Goal: Complete application form

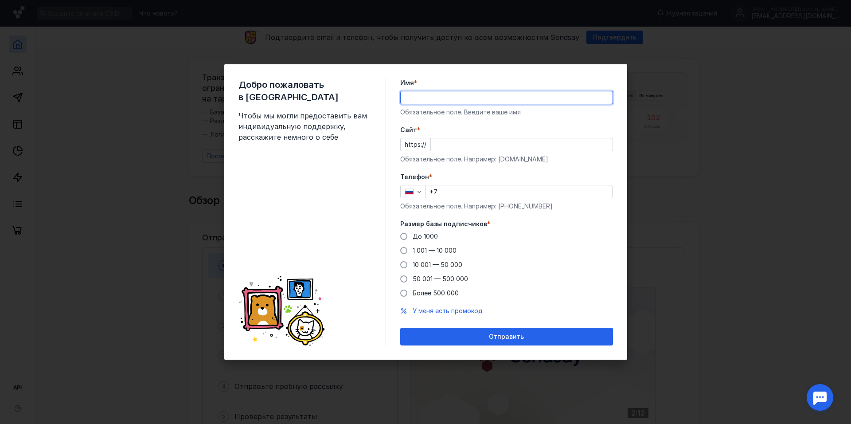
click at [467, 99] on input "Имя *" at bounding box center [507, 97] width 212 height 12
type input "L"
type input "[PERSON_NAME]"
click at [452, 189] on input "+7" at bounding box center [519, 191] width 186 height 12
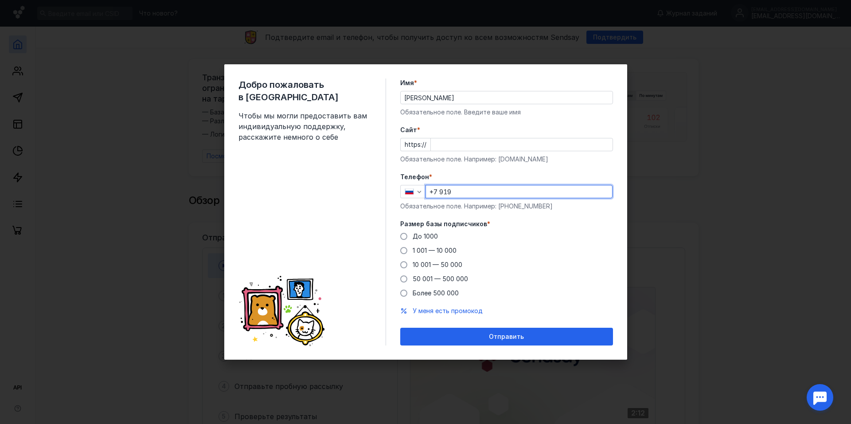
type input "[PHONE_NUMBER]"
click at [409, 292] on label "Более 500 000" at bounding box center [429, 293] width 58 height 9
click at [0, 0] on input "Более 500 000" at bounding box center [0, 0] width 0 height 0
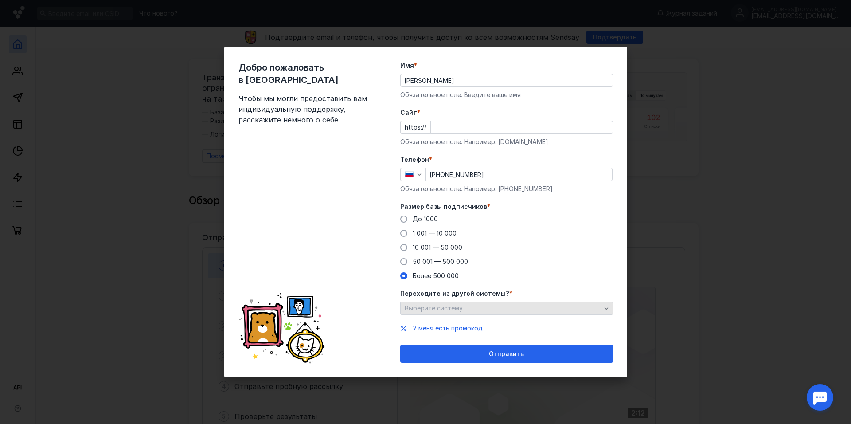
click at [507, 304] on div "Выберите систему" at bounding box center [502, 308] width 201 height 8
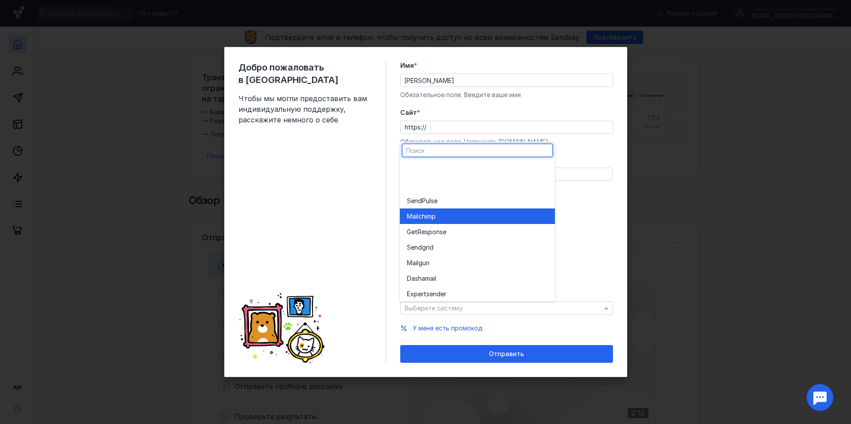
scroll to position [49, 0]
